Goal: Task Accomplishment & Management: Use online tool/utility

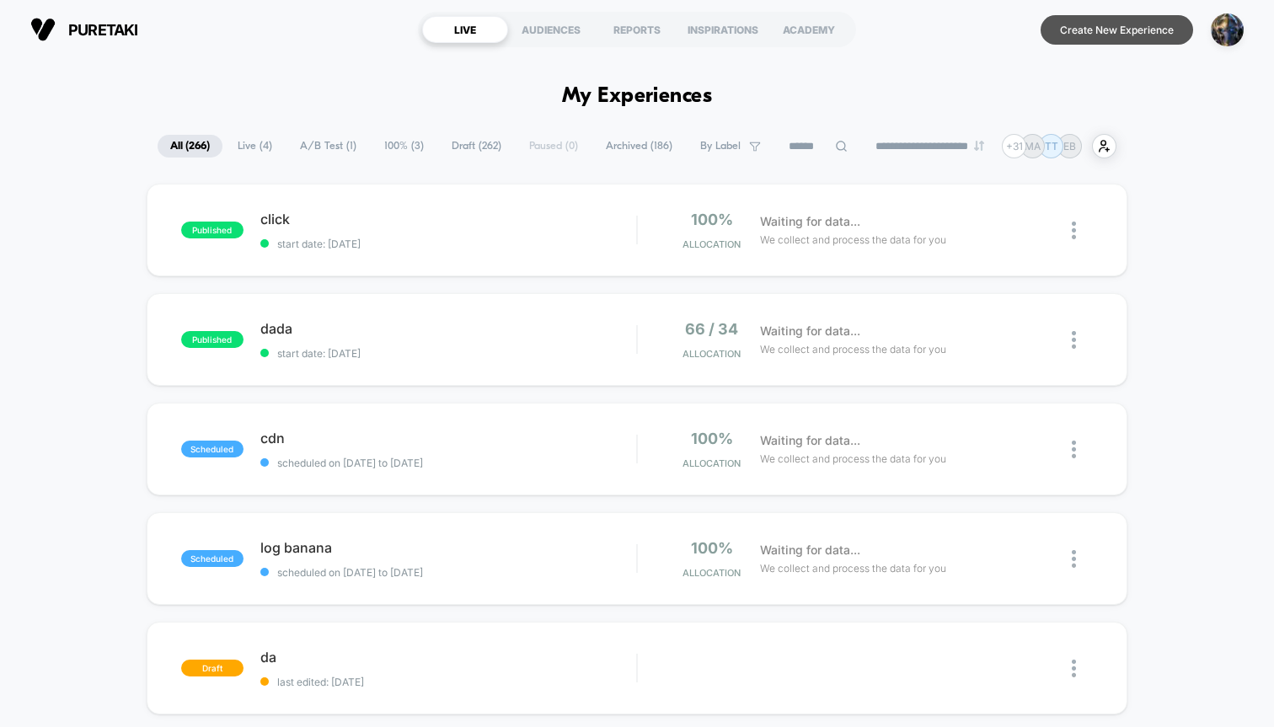
click at [1116, 34] on button "Create New Experience" at bounding box center [1117, 29] width 153 height 29
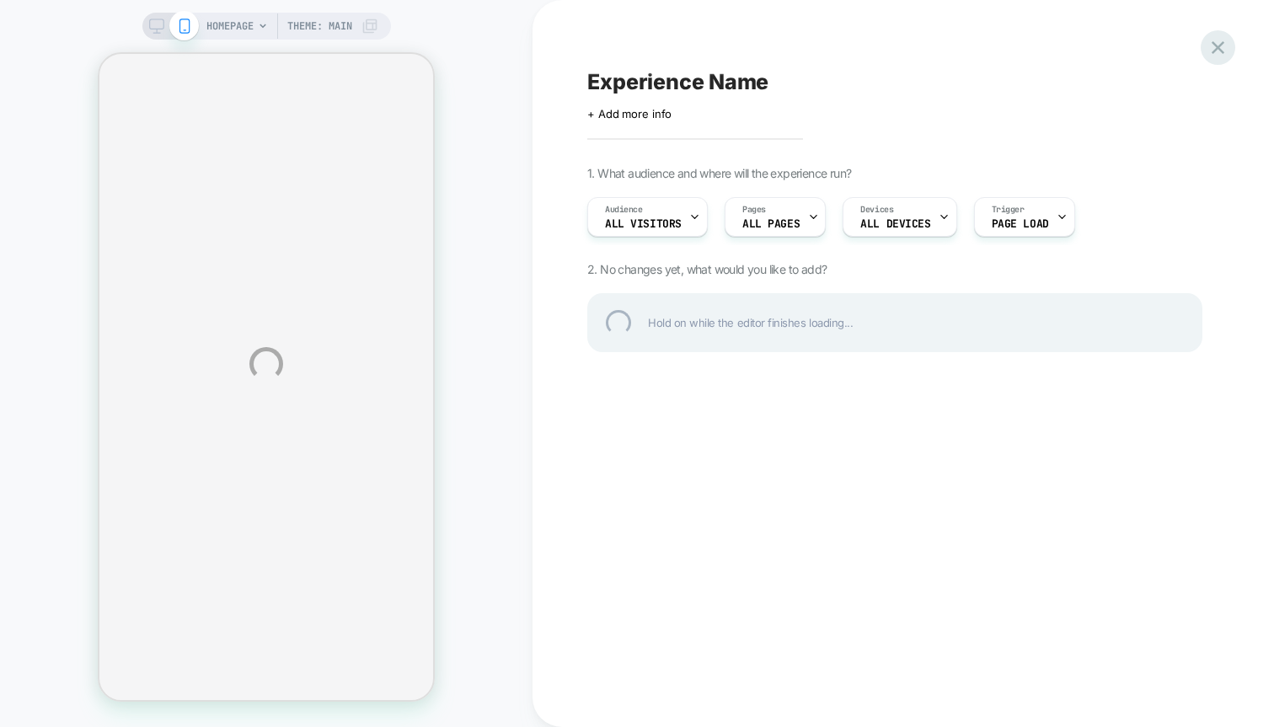
click at [1214, 37] on div at bounding box center [1218, 47] width 35 height 35
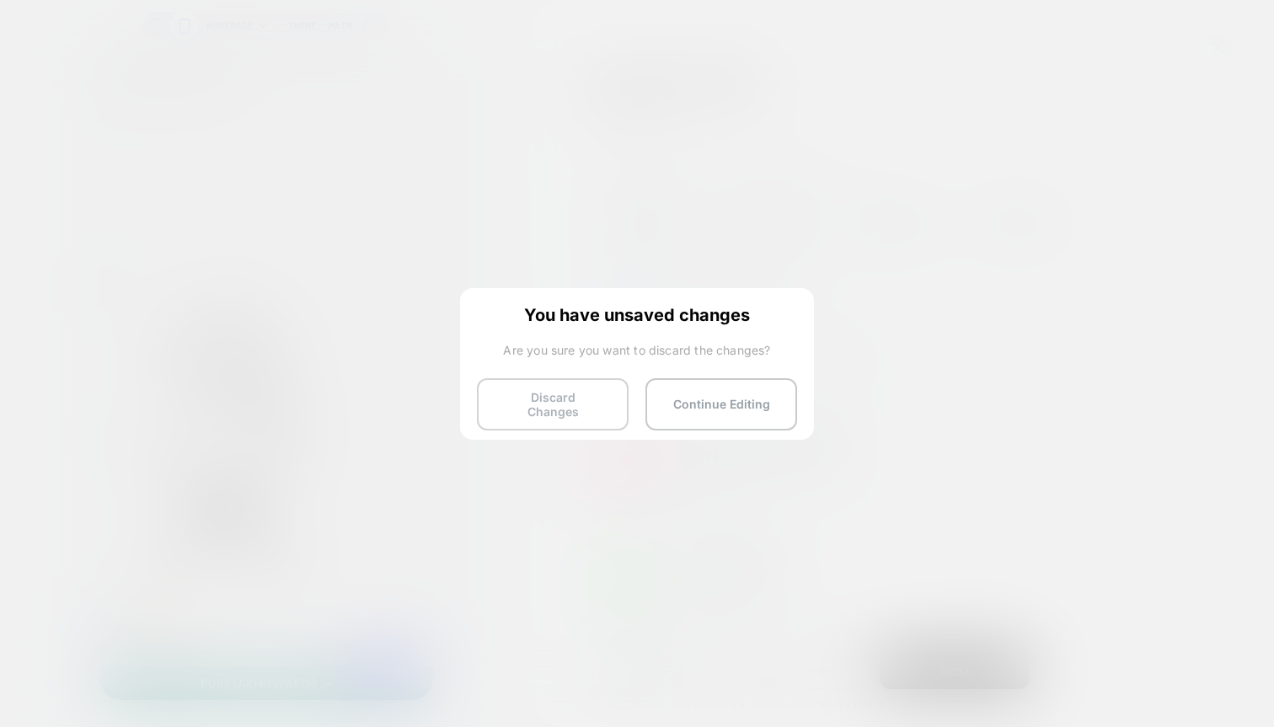
click at [537, 389] on button "Discard Changes" at bounding box center [553, 404] width 152 height 52
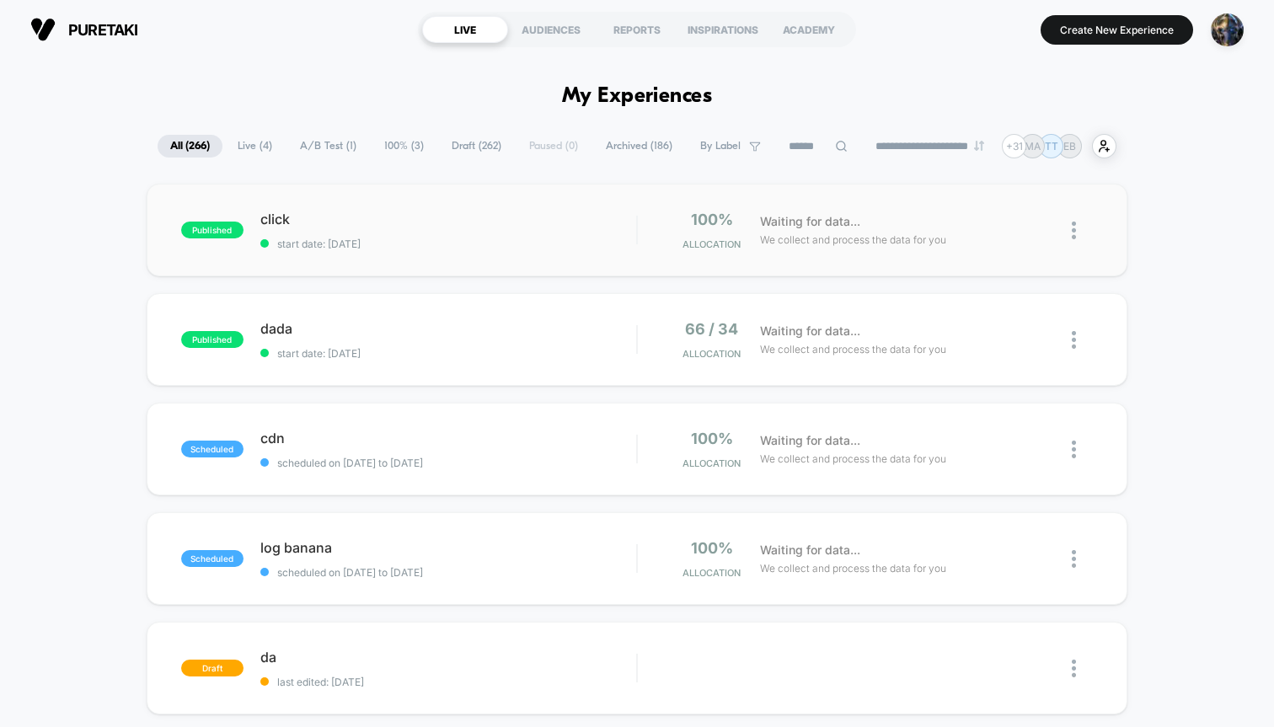
click at [564, 206] on div "published click start date: [DATE] 100% Allocation Waiting for data... We colle…" at bounding box center [637, 230] width 981 height 93
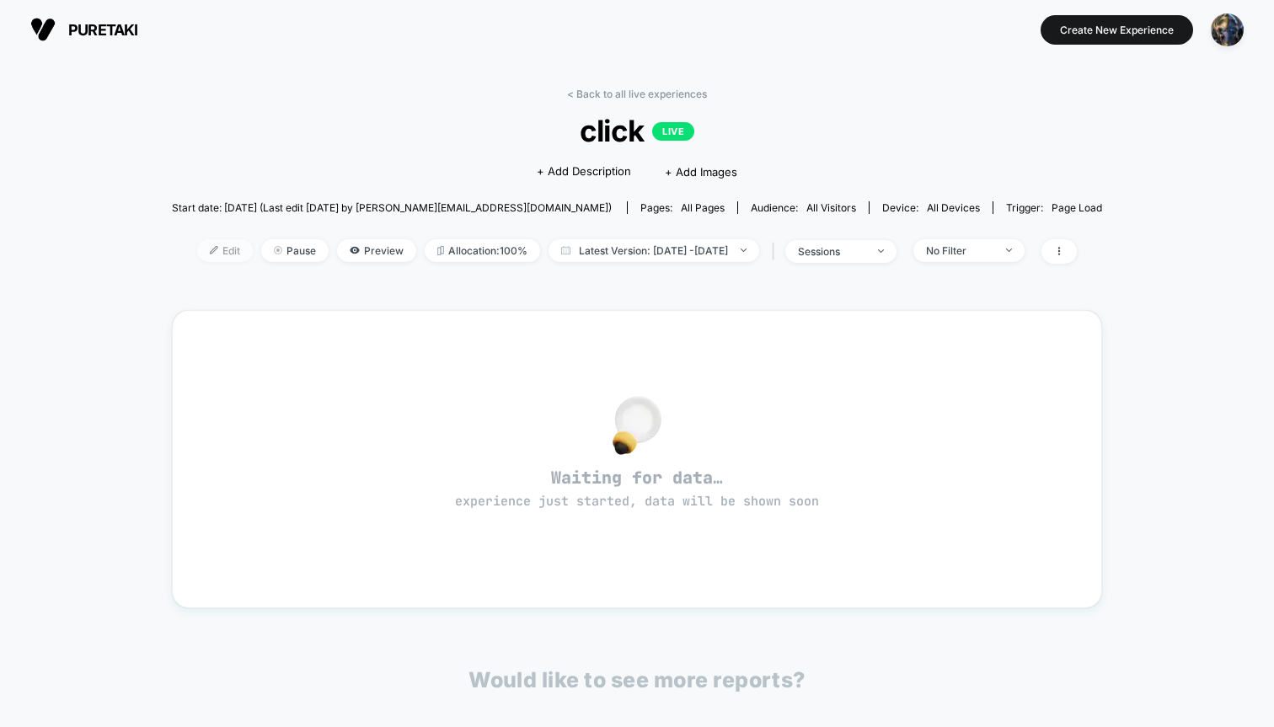
click at [197, 249] on span "Edit" at bounding box center [225, 250] width 56 height 23
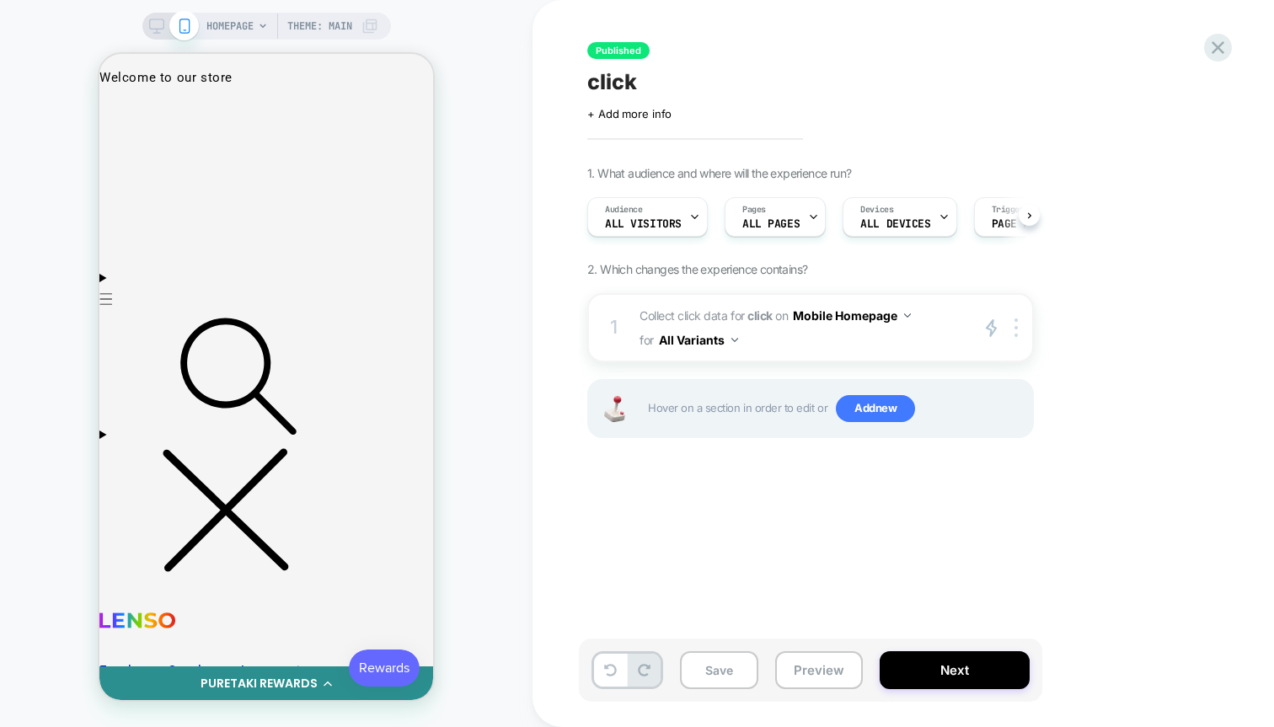
scroll to position [0, 1]
click at [886, 408] on span "Add new" at bounding box center [875, 408] width 79 height 27
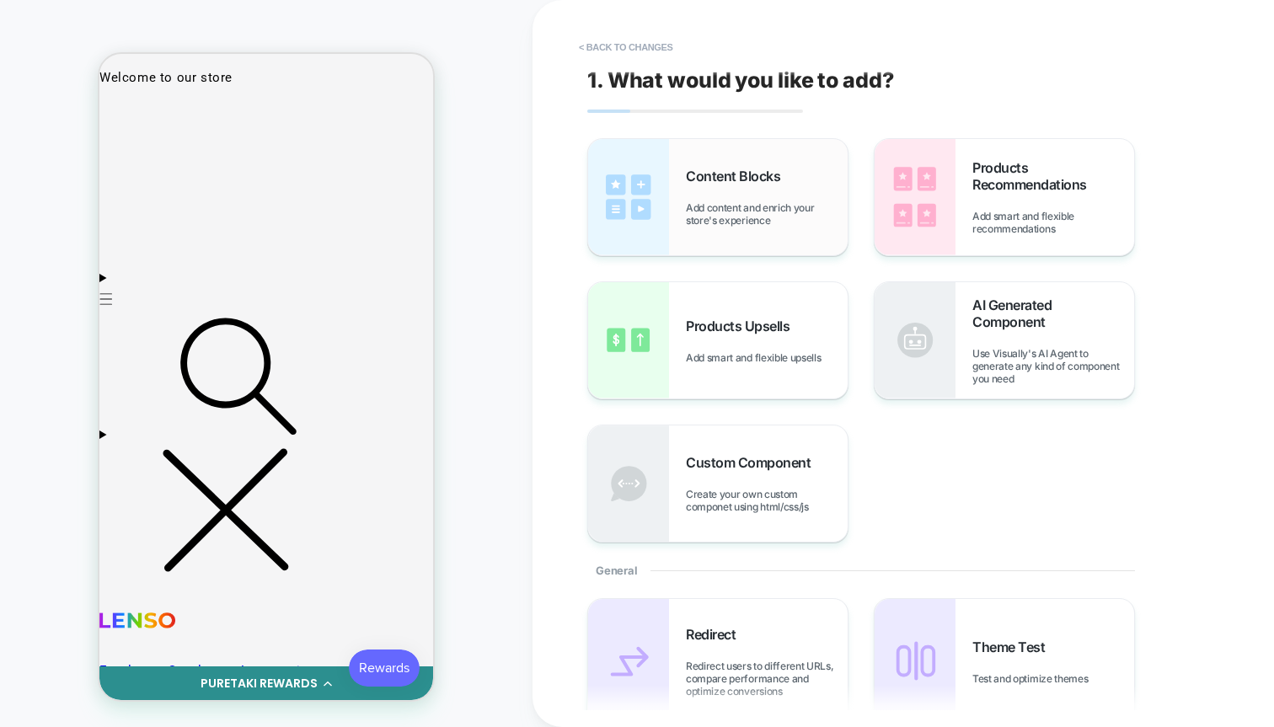
click at [775, 225] on span "Add content and enrich your store's experience" at bounding box center [767, 213] width 162 height 25
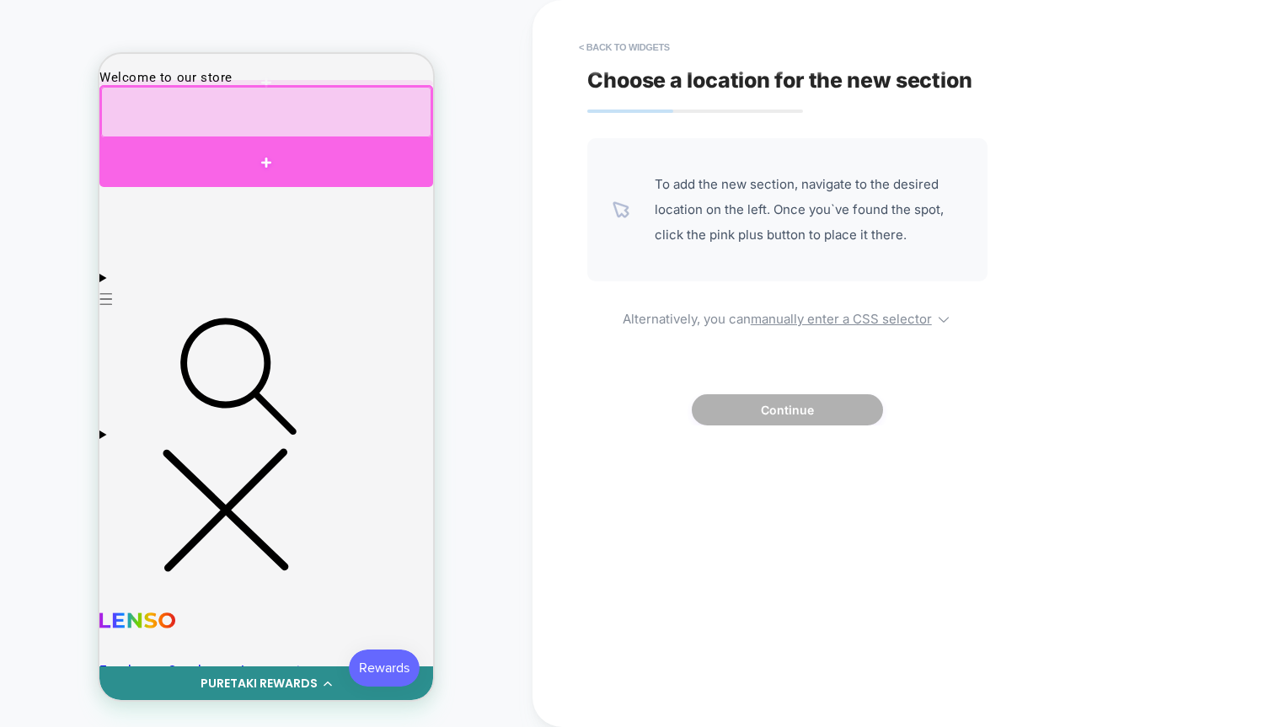
click at [313, 158] on div at bounding box center [266, 162] width 334 height 48
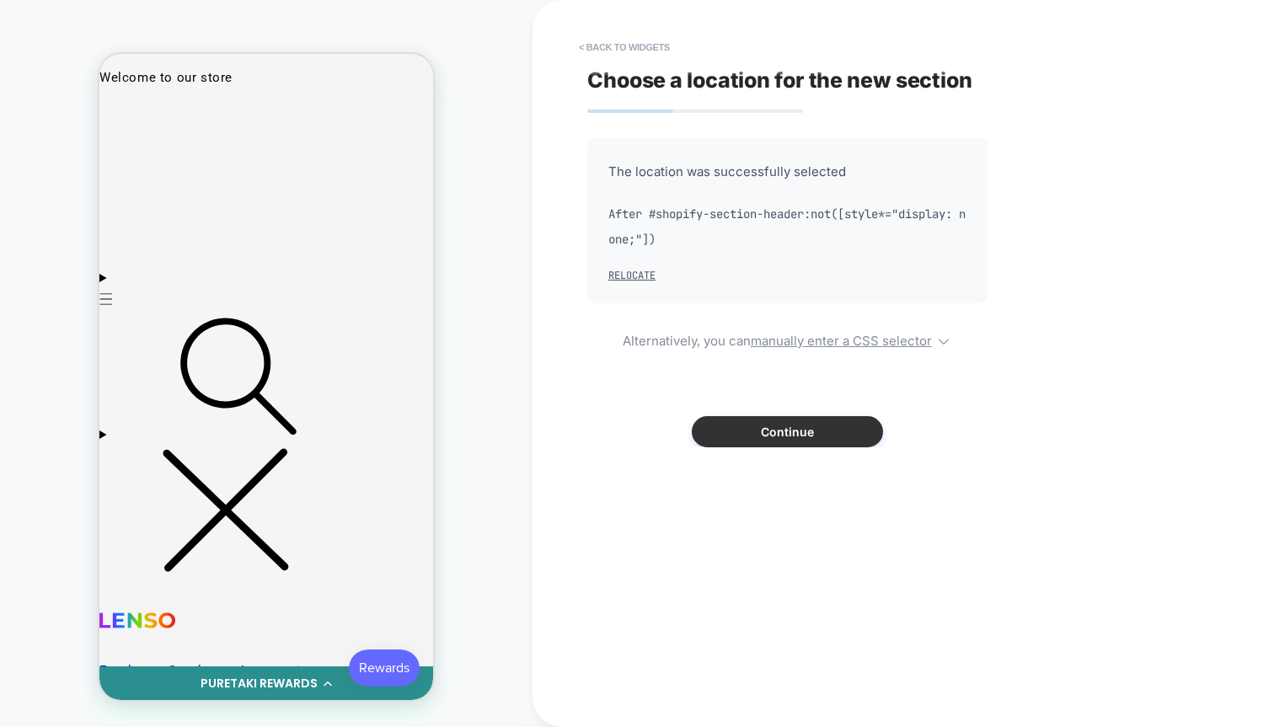
click at [743, 436] on button "Continue" at bounding box center [787, 431] width 191 height 31
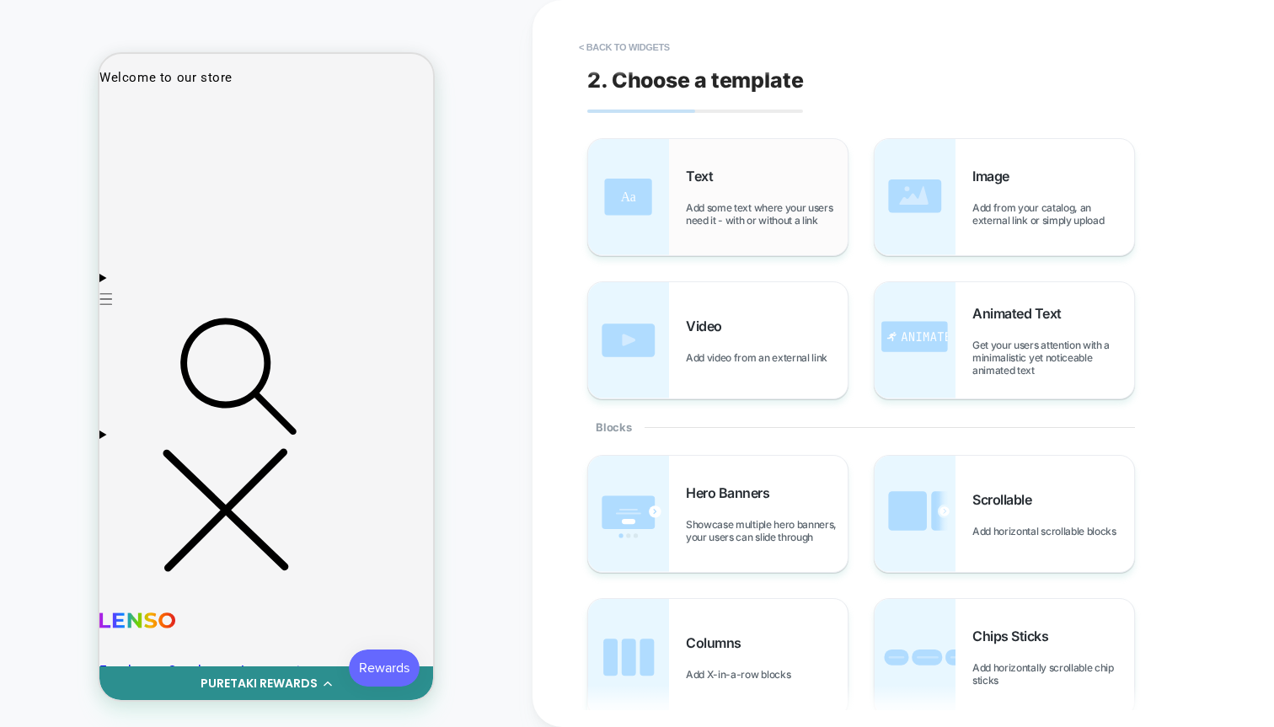
click at [705, 218] on span "Add some text where your users need it - with or without a link" at bounding box center [767, 213] width 162 height 25
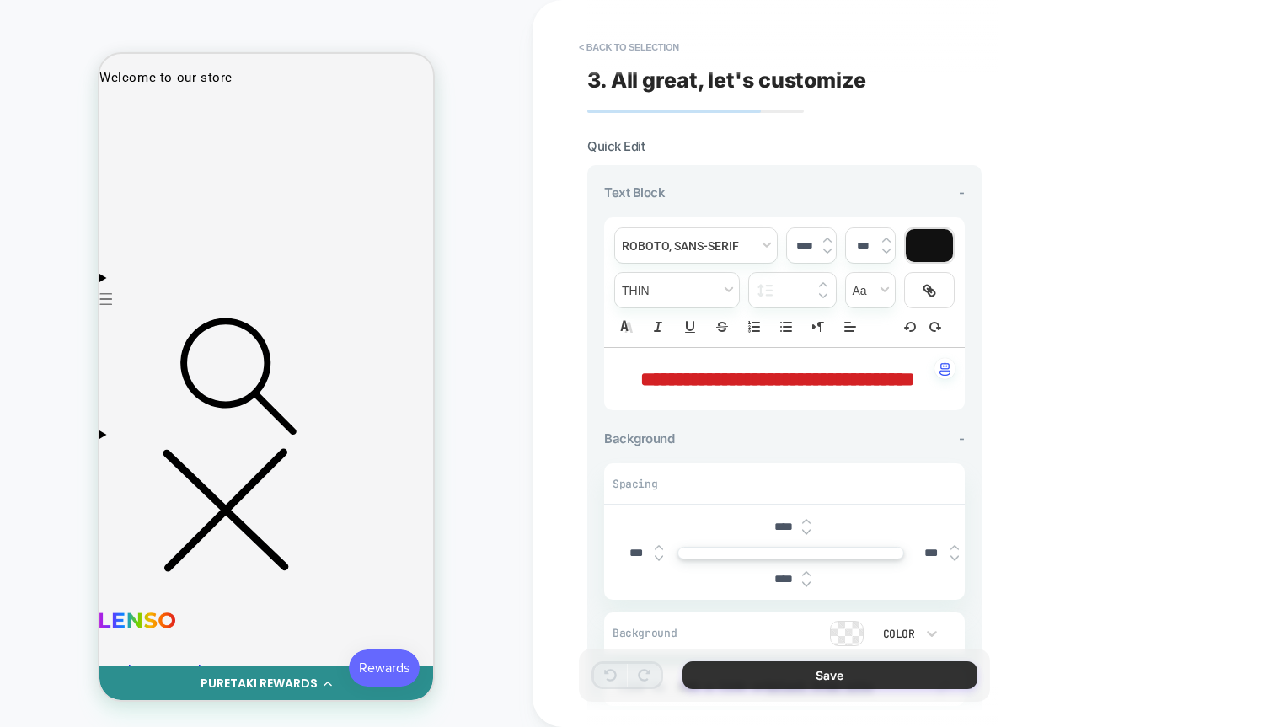
click at [855, 667] on button "Save" at bounding box center [830, 676] width 295 height 28
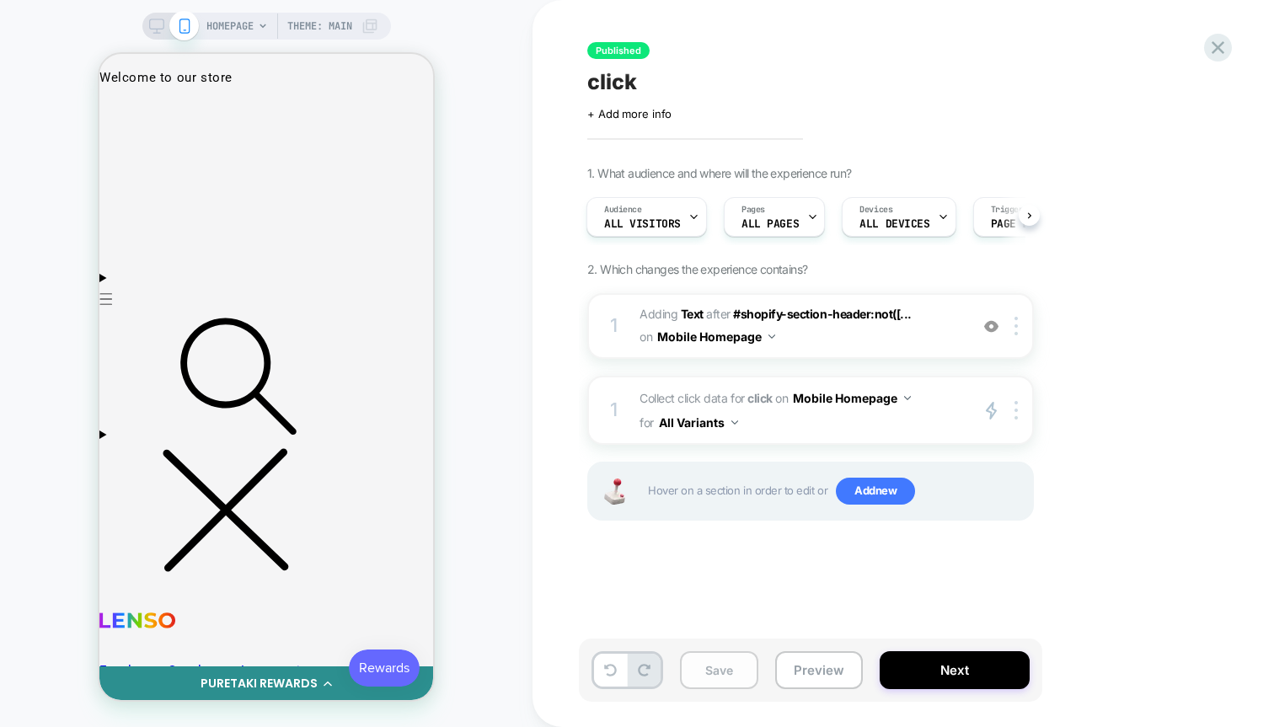
click at [737, 672] on button "Save" at bounding box center [719, 670] width 78 height 38
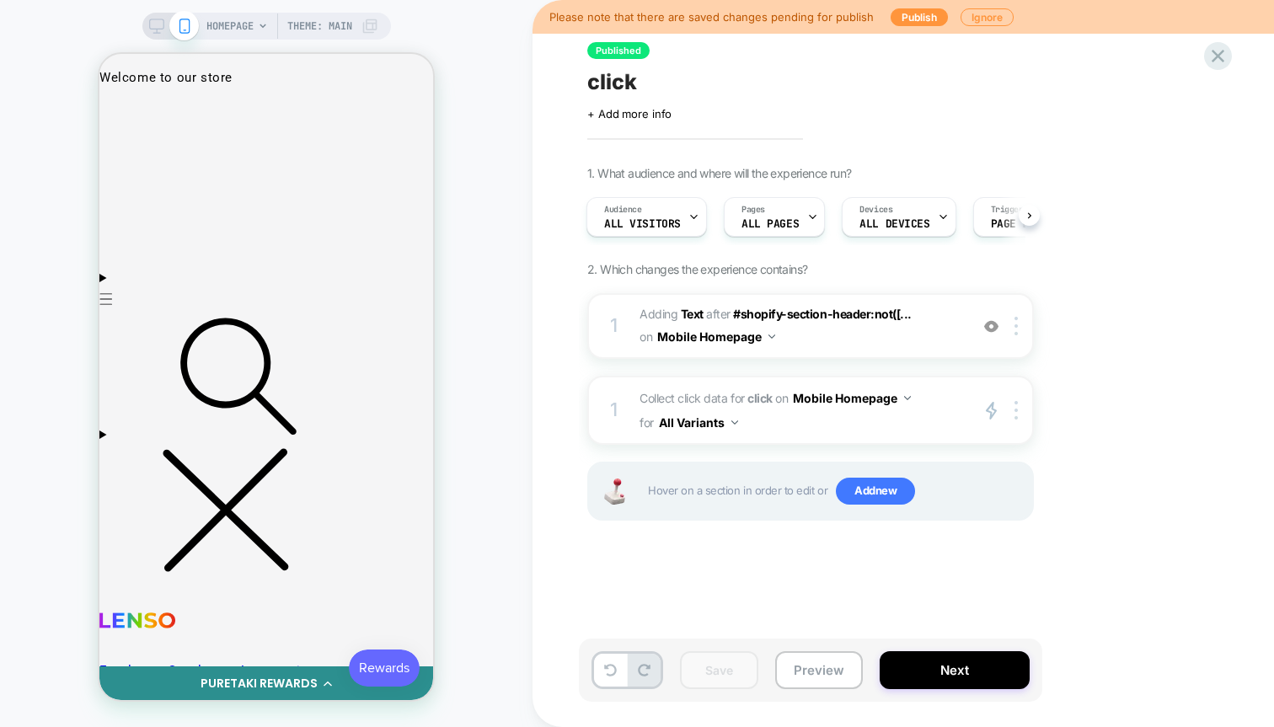
click at [699, 22] on div "Please note that there are saved changes pending for publish Publish Ignore" at bounding box center [904, 17] width 742 height 34
copy div "Please note that there are saved changes pending for publish"
click at [1230, 54] on div at bounding box center [1218, 56] width 35 height 35
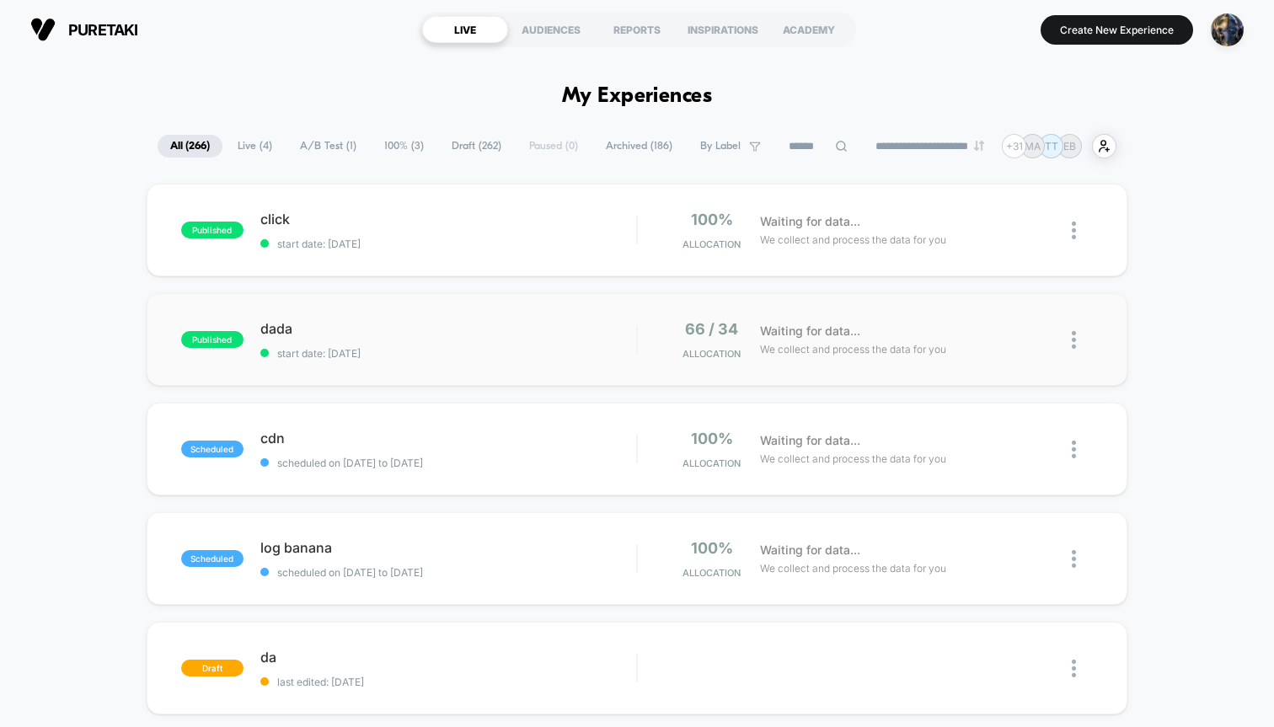
click at [483, 311] on div "published dada start date: [DATE] 66 / 34 Allocation Waiting for data... We col…" at bounding box center [637, 339] width 981 height 93
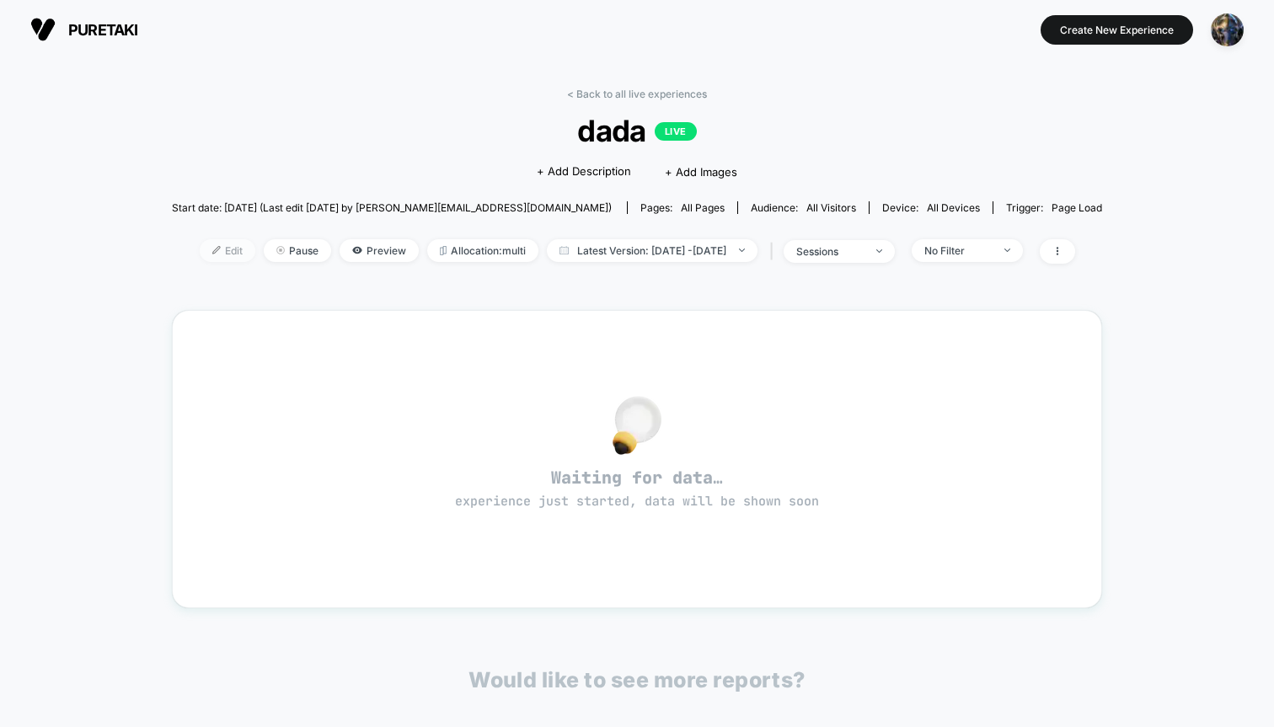
click at [208, 254] on span "Edit" at bounding box center [228, 250] width 56 height 23
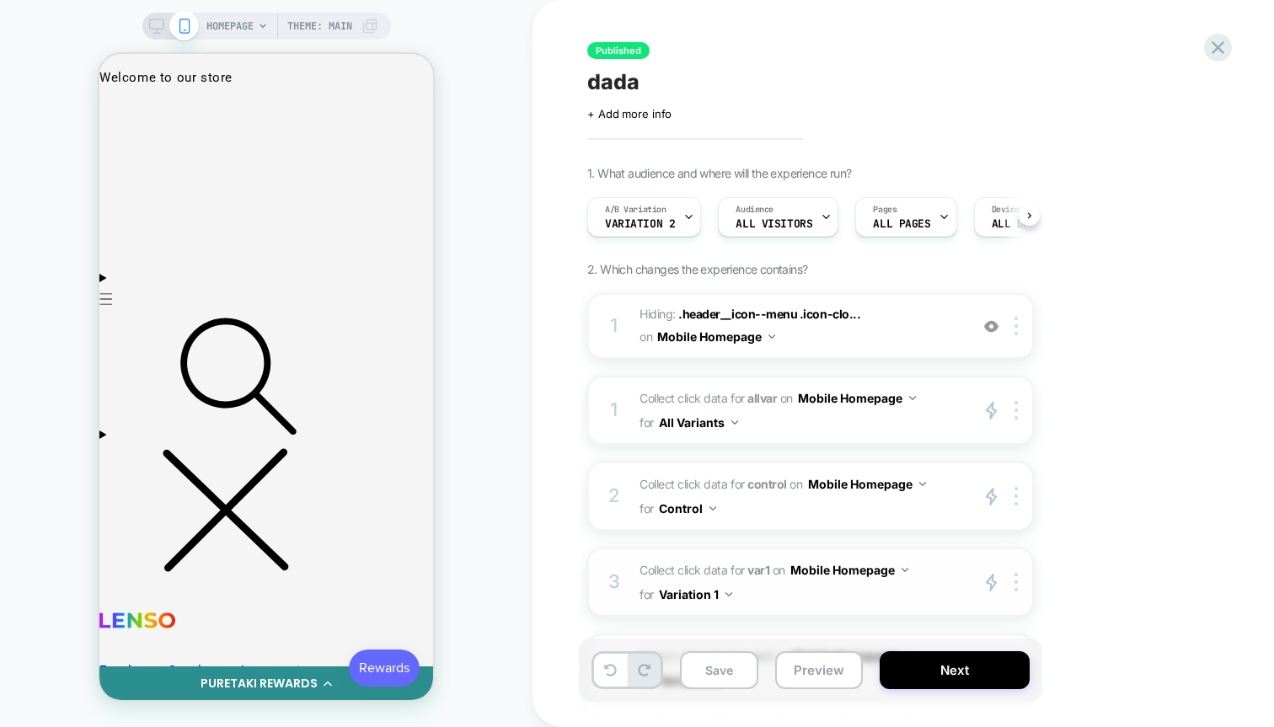
scroll to position [0, 1]
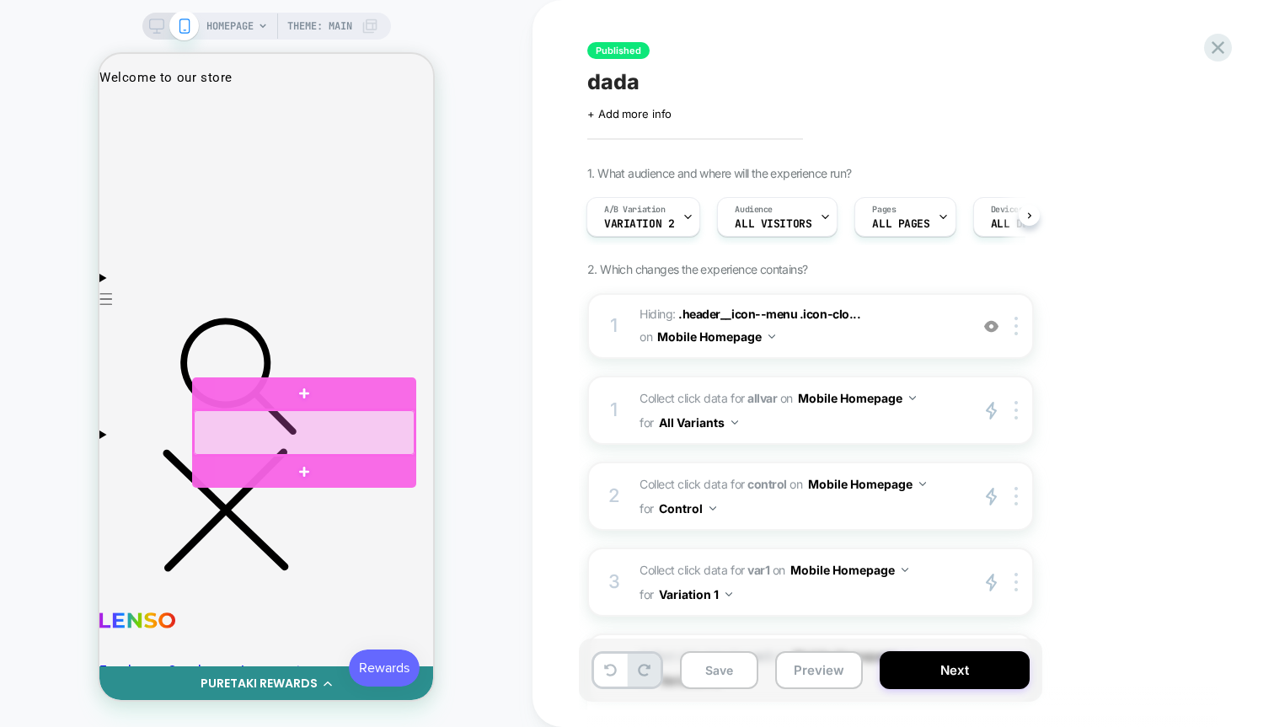
click at [338, 430] on div at bounding box center [304, 433] width 221 height 46
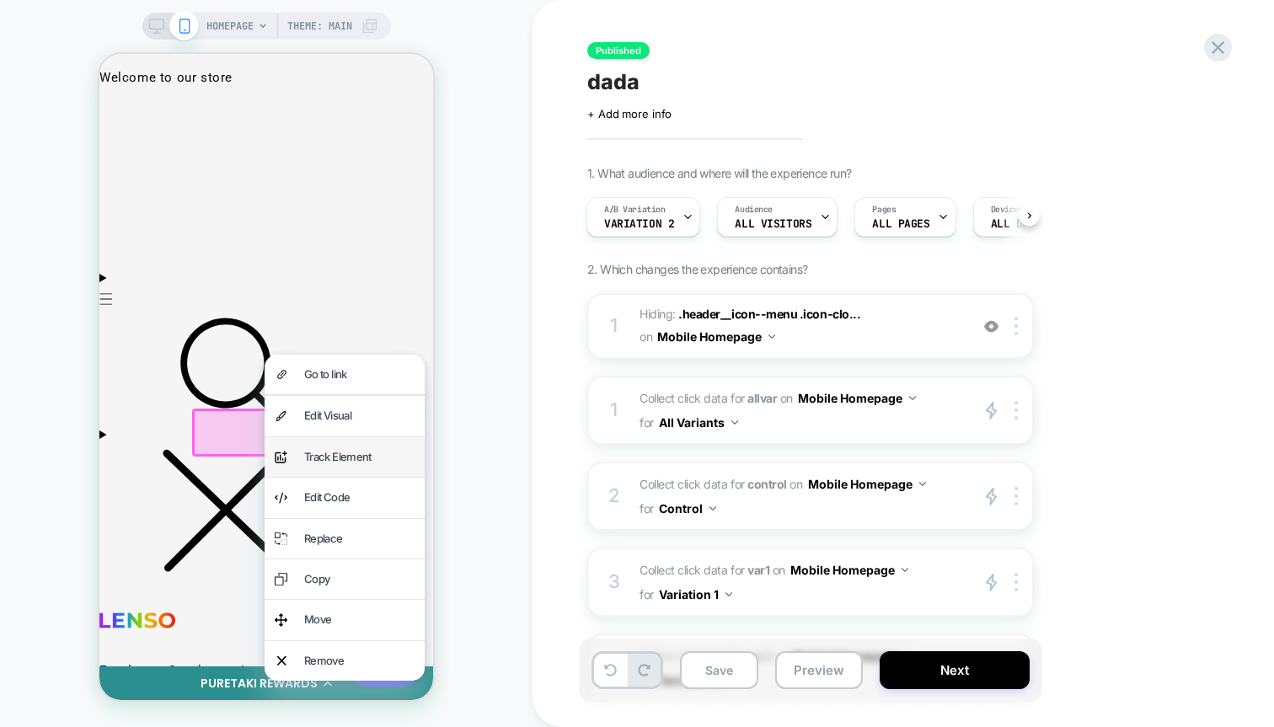
click at [333, 458] on div "Track Element" at bounding box center [359, 457] width 110 height 19
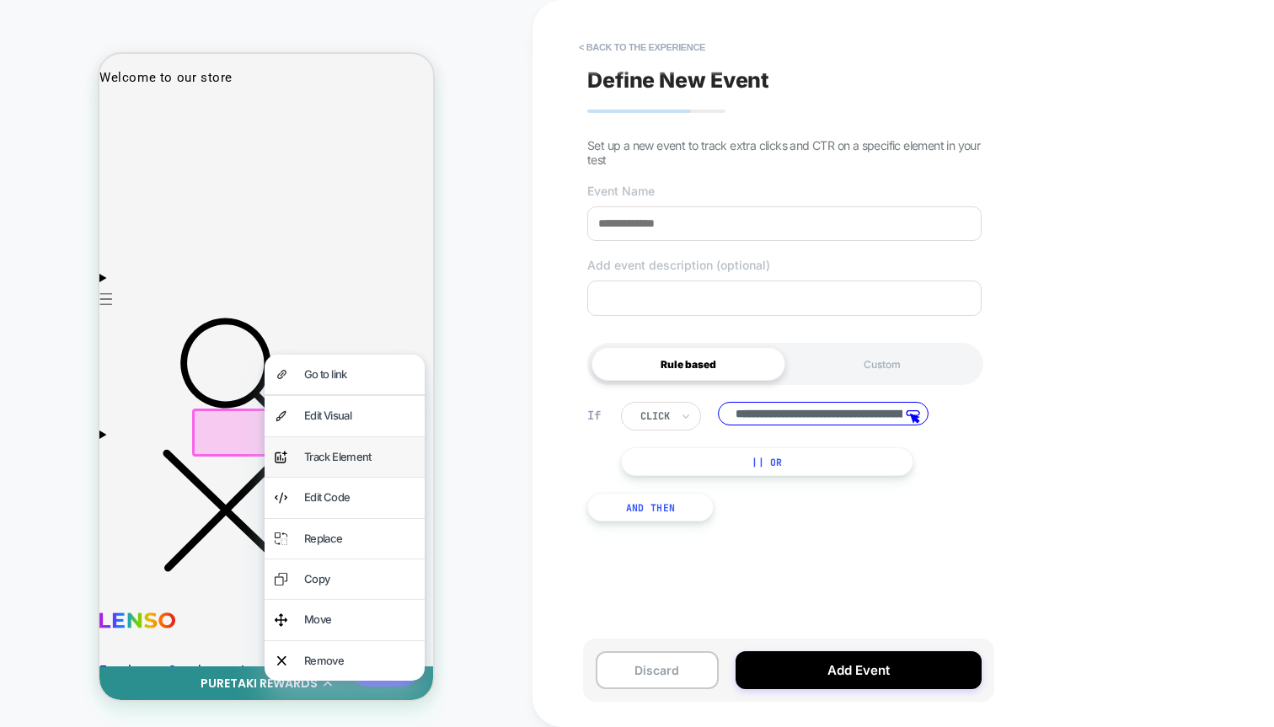
scroll to position [0, 145]
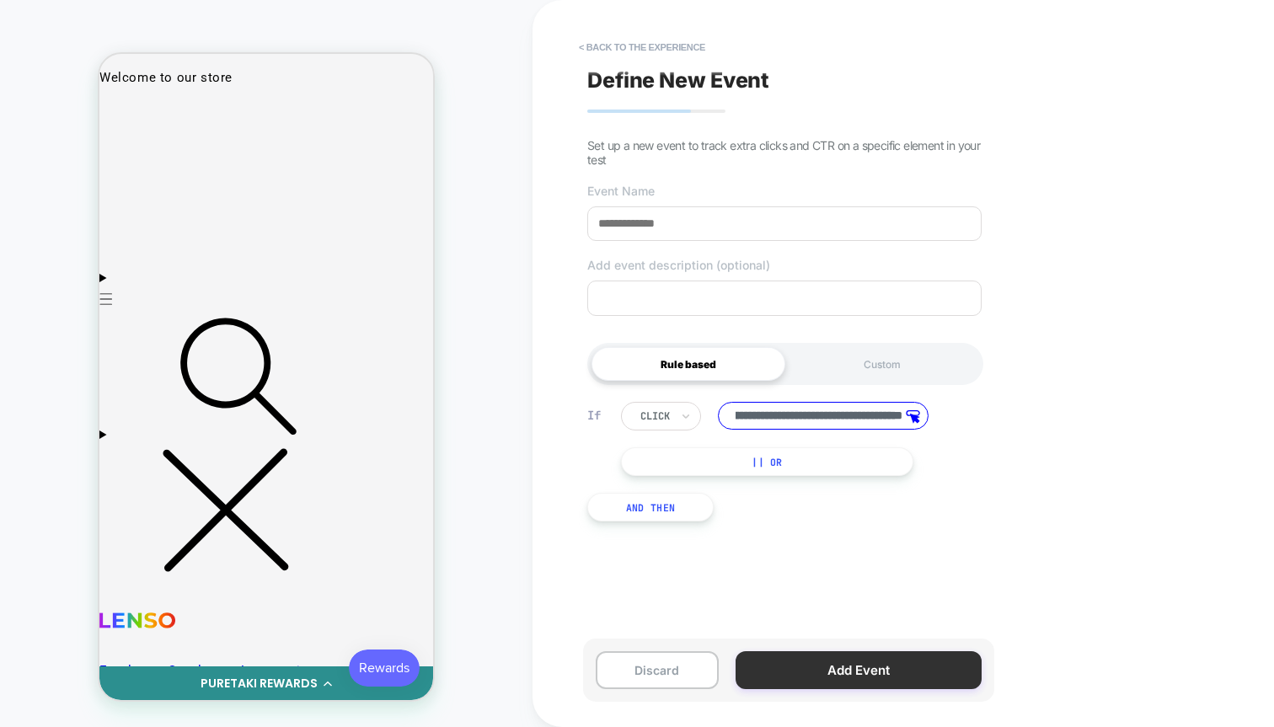
click at [834, 676] on button "Add Event" at bounding box center [859, 670] width 246 height 38
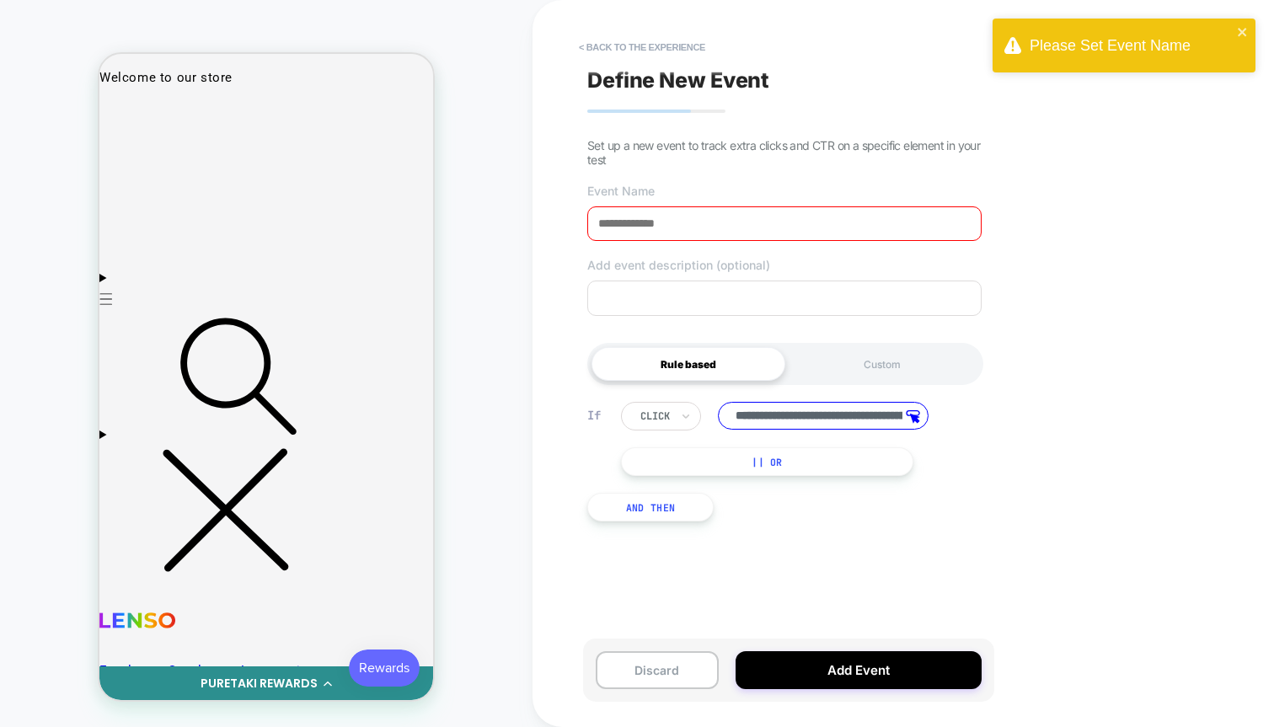
click at [791, 223] on input at bounding box center [784, 223] width 394 height 35
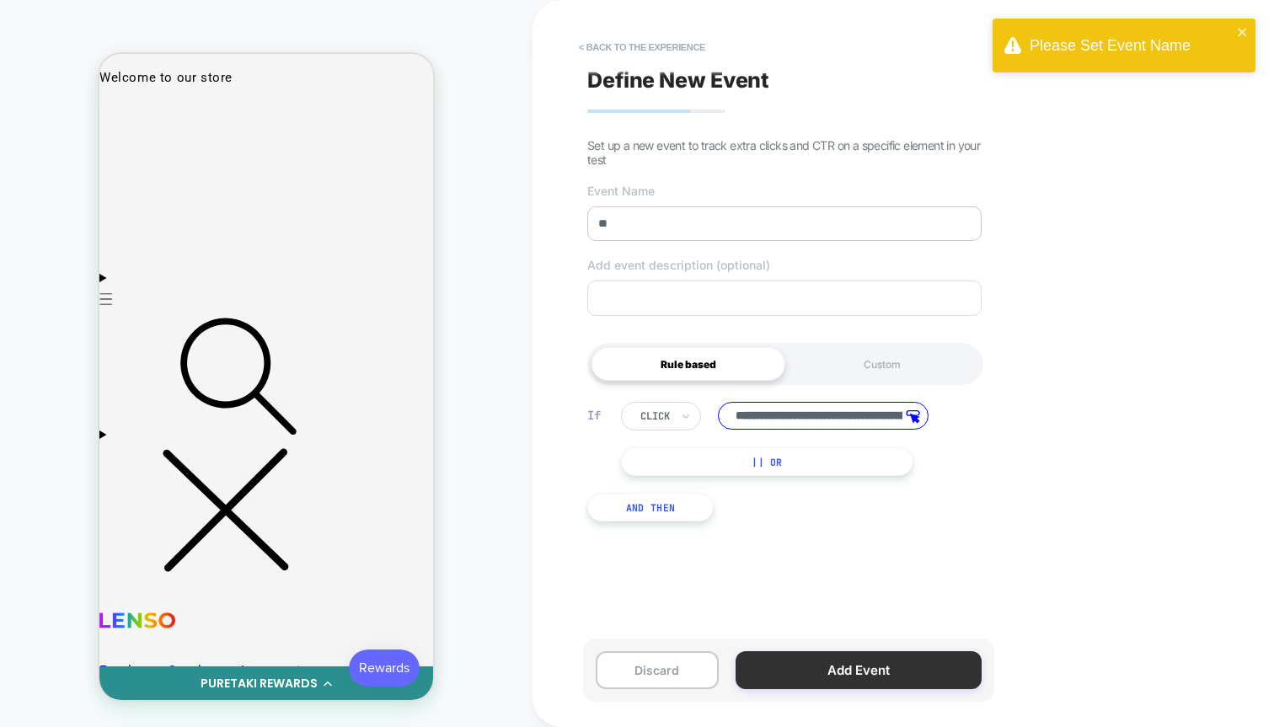
type input "**"
click at [813, 678] on button "Add Event" at bounding box center [859, 670] width 246 height 38
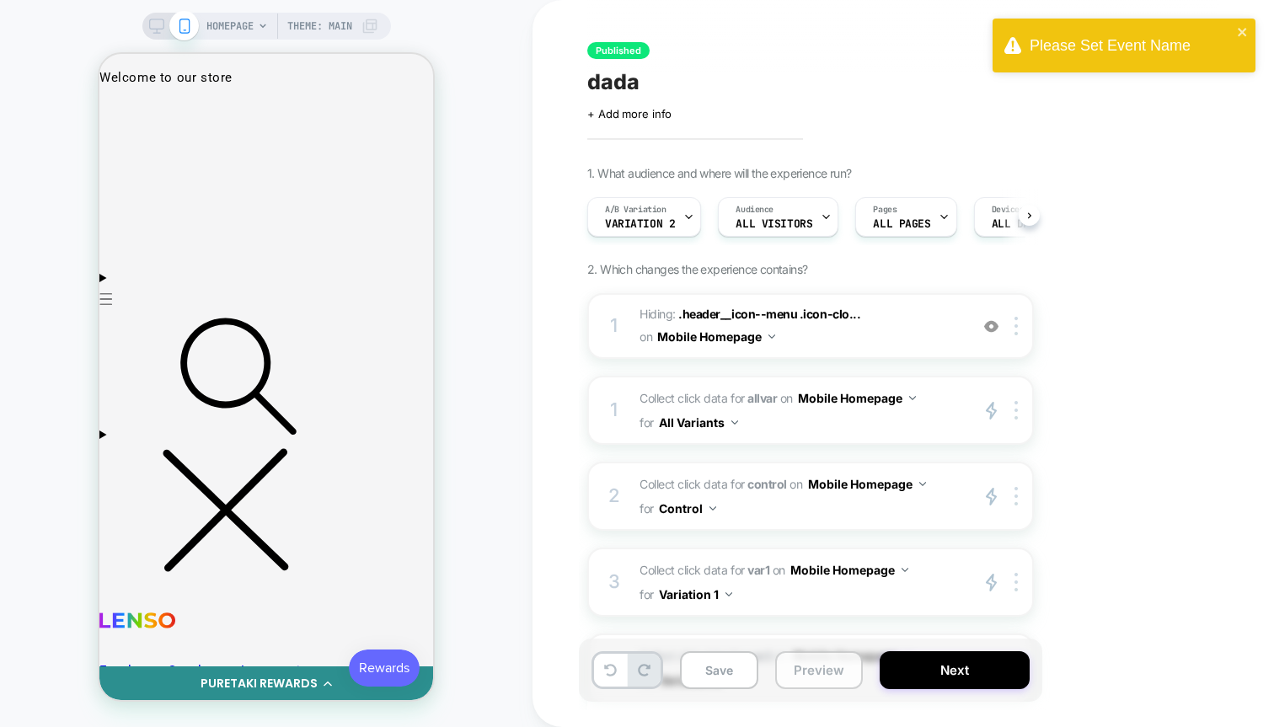
scroll to position [0, 1]
click at [727, 673] on button "Save" at bounding box center [719, 670] width 78 height 38
